Goal: Transaction & Acquisition: Book appointment/travel/reservation

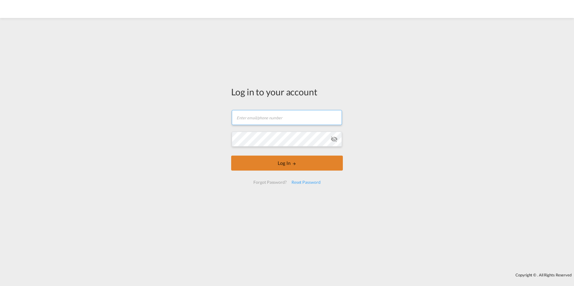
type input "[EMAIL_ADDRESS][DOMAIN_NAME]"
click at [264, 158] on button "Log In" at bounding box center [287, 163] width 112 height 15
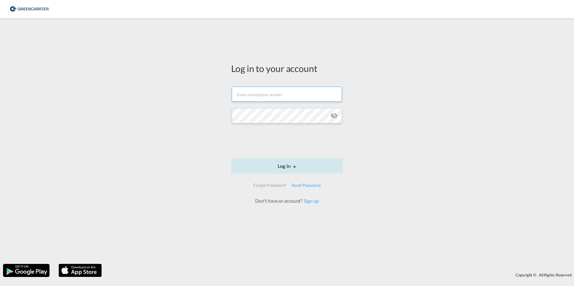
type input "[EMAIL_ADDRESS][DOMAIN_NAME]"
click at [260, 165] on button "Log In" at bounding box center [287, 166] width 112 height 15
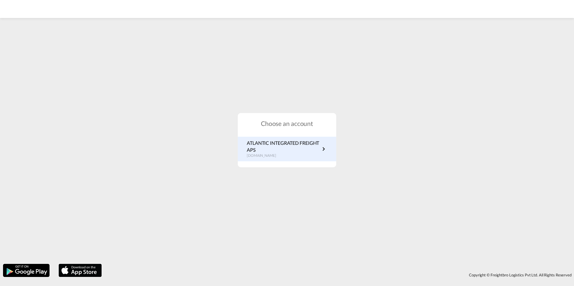
click at [271, 137] on div "ATLANTIC INTEGRATED FREIGHT APS [DOMAIN_NAME]" at bounding box center [287, 149] width 98 height 25
click at [265, 151] on p "ATLANTIC INTEGRATED FREIGHT APS" at bounding box center [283, 147] width 73 height 14
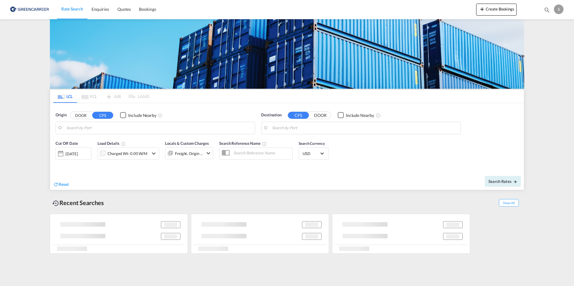
type input "Aarhus, DKAAR"
type input "Busan, KRPUS"
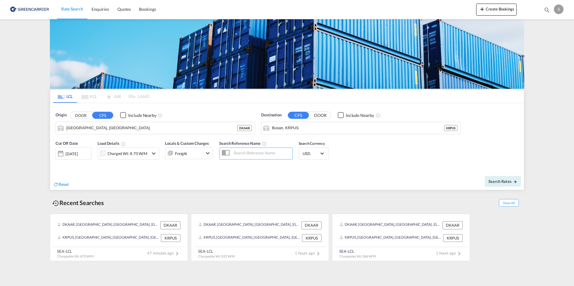
drag, startPoint x: 248, startPoint y: 151, endPoint x: 251, endPoint y: 152, distance: 3.1
click at [248, 151] on input "text" at bounding box center [261, 153] width 62 height 9
paste input "OADO251772"
type input "OADO251772 TOBY"
click at [151, 152] on md-icon "icon-chevron-down" at bounding box center [153, 153] width 7 height 7
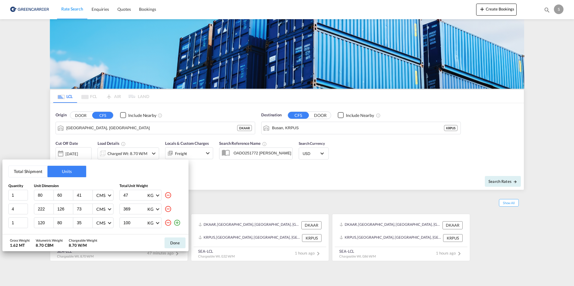
click at [167, 196] on md-icon "icon-minus-circle-outline" at bounding box center [167, 195] width 7 height 7
type input "4"
type input "222"
type input "126"
type input "73"
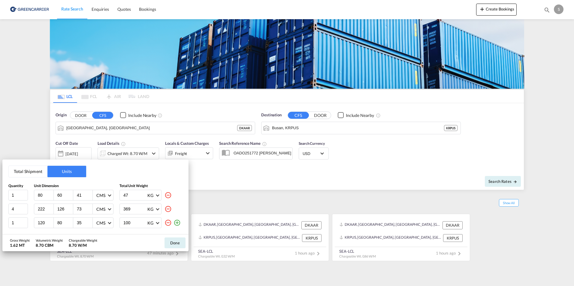
type input "369"
type input "1"
type input "120"
type input "80"
type input "35"
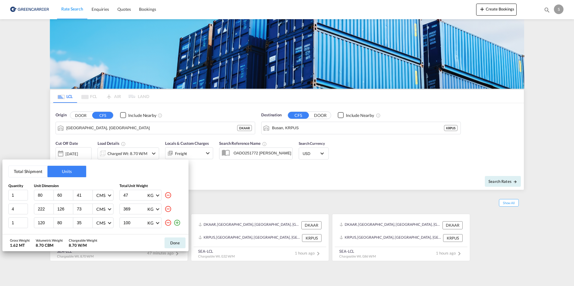
type input "100"
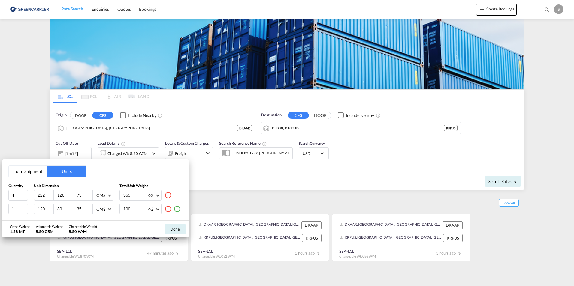
click at [169, 196] on md-icon "icon-minus-circle-outline" at bounding box center [167, 195] width 7 height 7
type input "1"
type input "120"
type input "80"
type input "35"
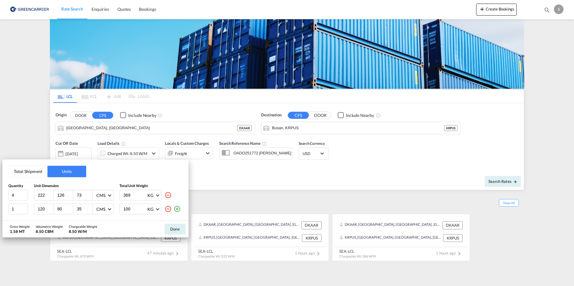
type input "100"
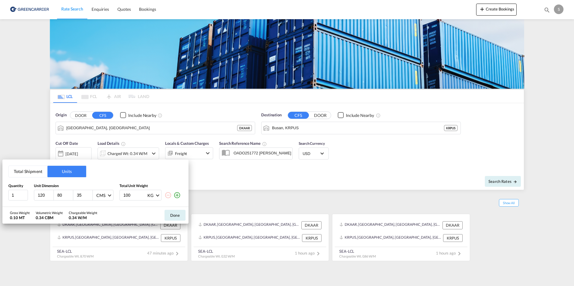
drag, startPoint x: 45, startPoint y: 195, endPoint x: 1, endPoint y: 195, distance: 44.1
click at [1, 195] on div "Total Shipment Units Quantity Unit Dimension Total Unit Weight 1 120 80 35 CMS …" at bounding box center [287, 143] width 574 height 286
type input "160"
type input "140"
type input "243"
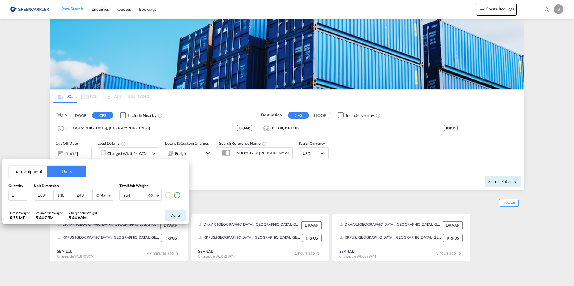
type input "754"
click at [176, 195] on md-icon "icon-plus-circle-outline" at bounding box center [176, 195] width 7 height 7
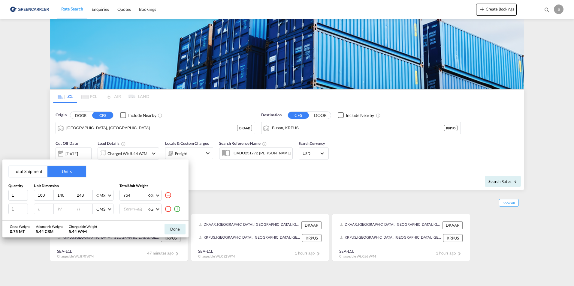
click at [45, 209] on input "number" at bounding box center [45, 208] width 16 height 5
type input "220"
type input "50"
type input "1050"
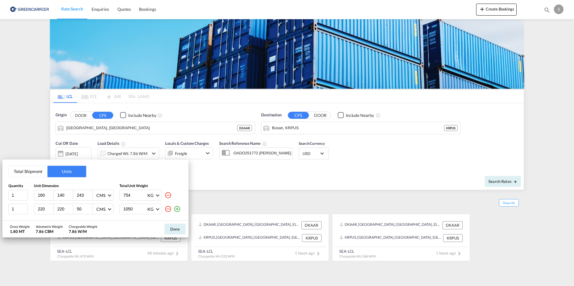
click at [118, 230] on div "Gross Weight 1.80 MT Volumetric Weight 7.86 CBM Chargeable Weight 7.86 W/M Done" at bounding box center [95, 229] width 186 height 17
click at [173, 230] on button "Done" at bounding box center [174, 229] width 21 height 11
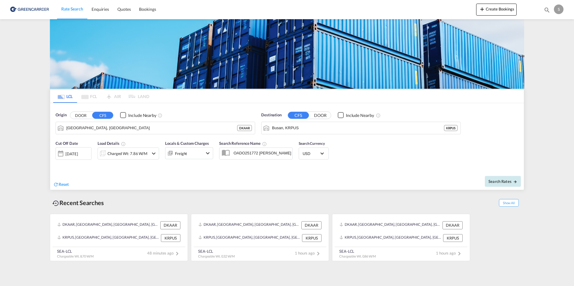
click at [500, 184] on button "Search Rates" at bounding box center [503, 181] width 36 height 11
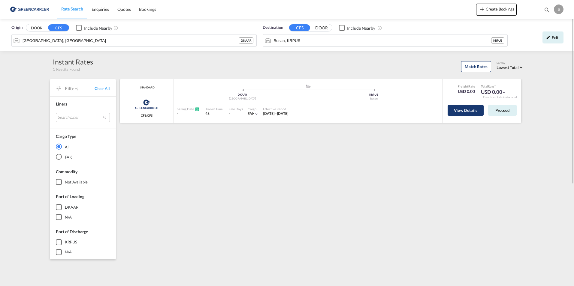
click at [459, 114] on button "View Details" at bounding box center [465, 110] width 36 height 11
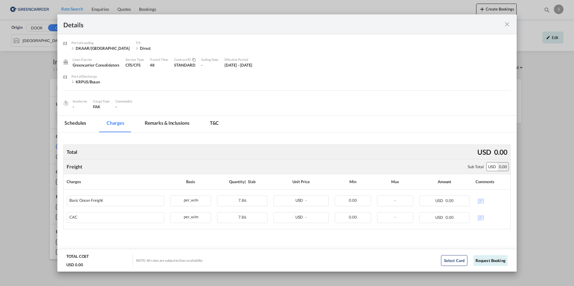
click at [64, 121] on md-tab-item "Schedules" at bounding box center [75, 124] width 36 height 17
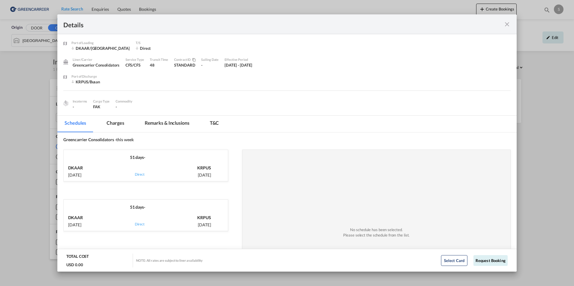
click at [135, 206] on div "51 days -" at bounding box center [138, 205] width 148 height 11
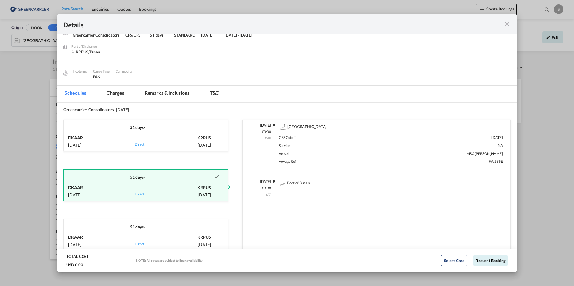
scroll to position [70, 0]
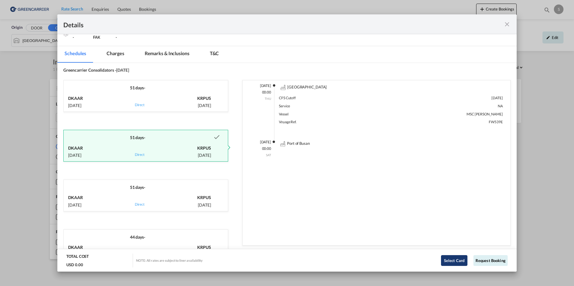
click at [449, 260] on button "Select Card" at bounding box center [454, 260] width 26 height 11
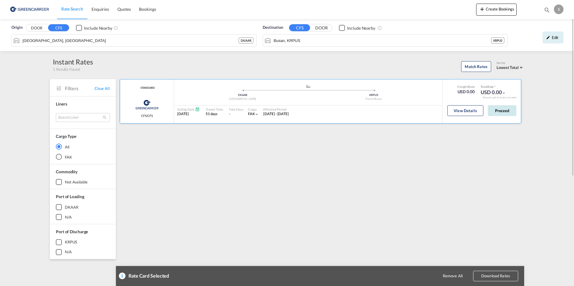
click at [505, 111] on button "Proceed" at bounding box center [502, 110] width 29 height 11
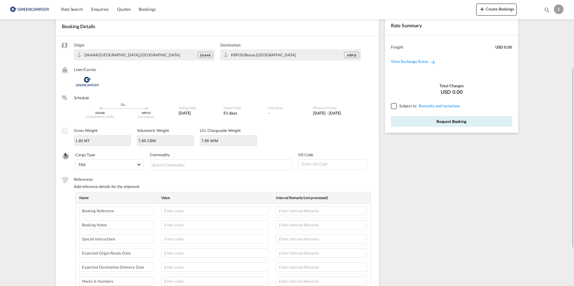
scroll to position [60, 0]
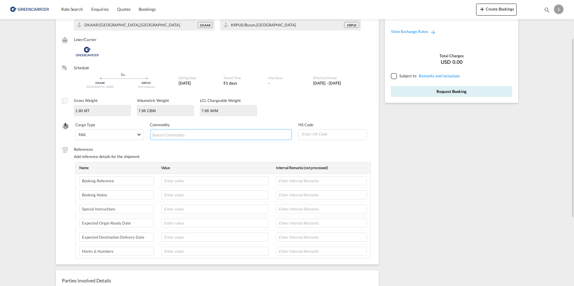
click at [176, 138] on input "Search Commodity" at bounding box center [179, 135] width 55 height 10
paste input "CARGO HANDLING SYSTEM"
type input "CARGO HANDLING SYSTEM"
click at [215, 145] on div "Origin DKAAR/Aarhus,Europe DKAAR Destination KRPUS/Busan,Asia Pacific KRPUS Lin…" at bounding box center [217, 135] width 323 height 258
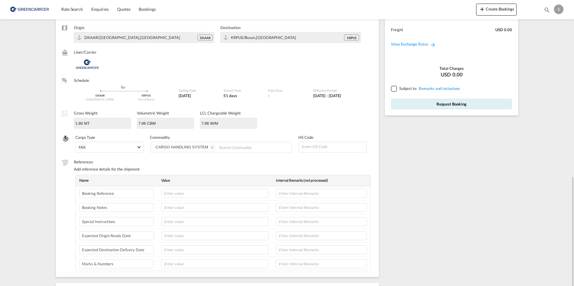
scroll to position [17, 0]
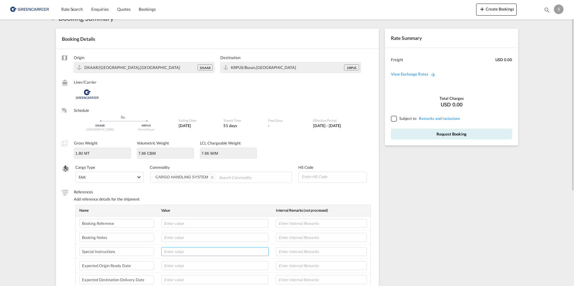
click at [193, 251] on input "text" at bounding box center [214, 251] width 107 height 9
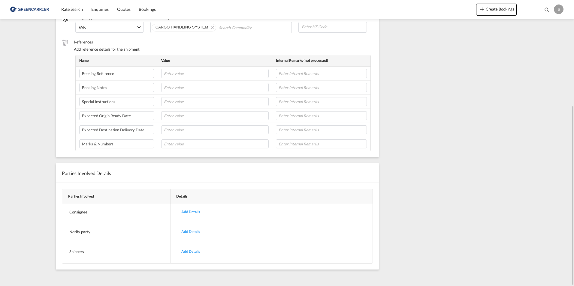
scroll to position [137, 0]
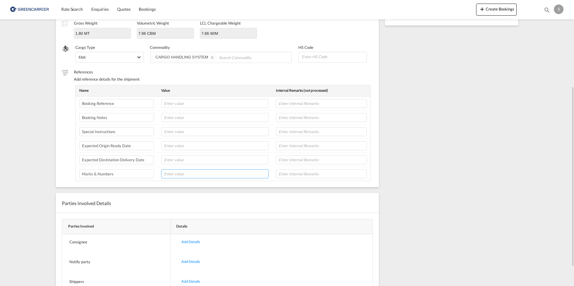
click at [199, 174] on input "text" at bounding box center [214, 174] width 107 height 9
click at [205, 143] on input "text" at bounding box center [214, 145] width 107 height 9
click at [213, 106] on input "text" at bounding box center [214, 103] width 107 height 9
click at [221, 103] on input "text" at bounding box center [214, 103] width 107 height 9
paste input "Collection Ref: 283028 Collection address: Emerson Automation Solutions - Damco…"
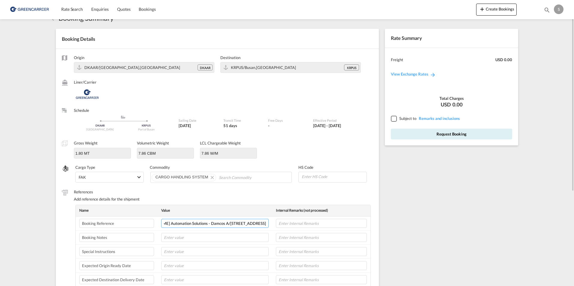
scroll to position [0, 0]
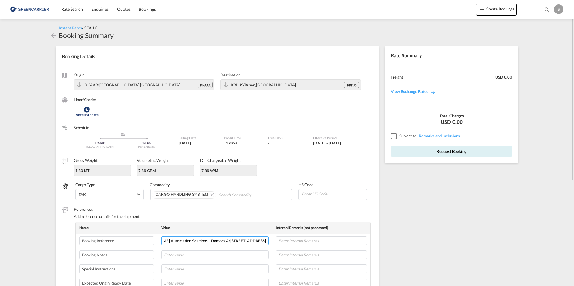
type input "Collection Ref: 283028 Collection address: Emerson Automation Solutions - Damco…"
click at [396, 137] on div at bounding box center [393, 135] width 5 height 5
click at [425, 152] on button "Request Booking" at bounding box center [451, 151] width 121 height 11
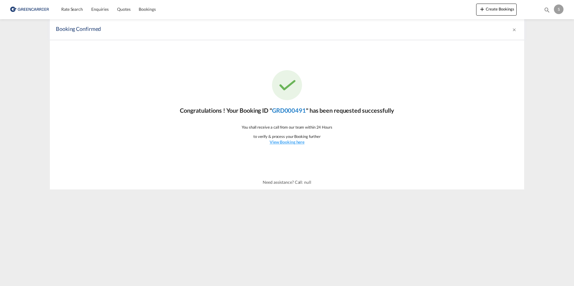
drag, startPoint x: 272, startPoint y: 111, endPoint x: 306, endPoint y: 112, distance: 33.3
click at [306, 112] on p "Congratulations ! Your Booking ID " GRD000491 " has been requested successfully" at bounding box center [287, 110] width 214 height 8
copy p "GRD000491"
